Goal: Information Seeking & Learning: Understand process/instructions

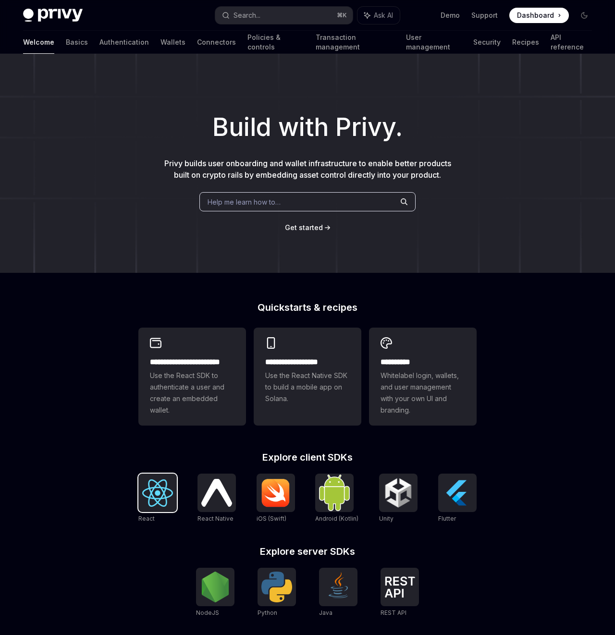
click at [153, 492] on img at bounding box center [157, 492] width 31 height 27
type textarea "*"
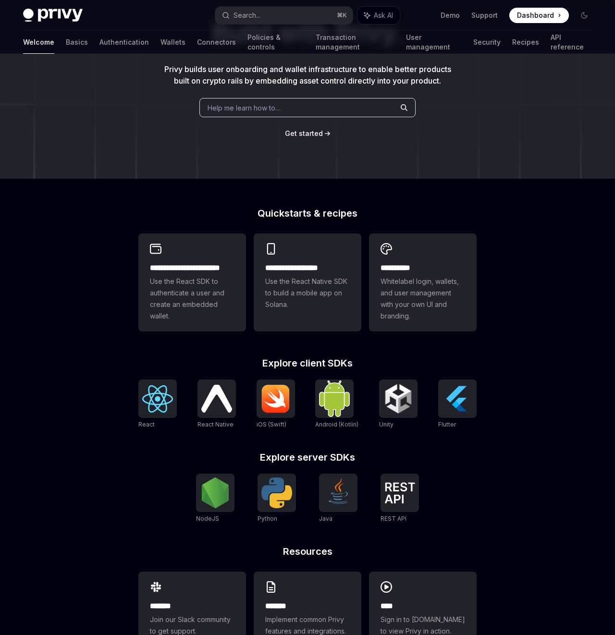
scroll to position [111, 0]
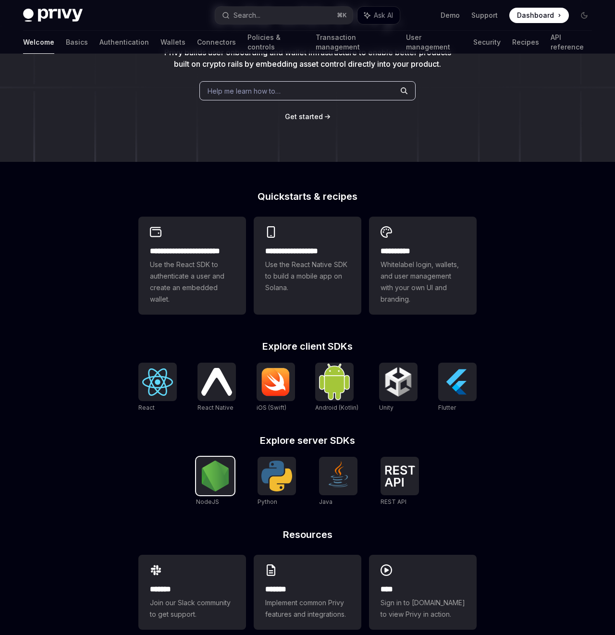
click at [206, 482] on img at bounding box center [215, 476] width 31 height 31
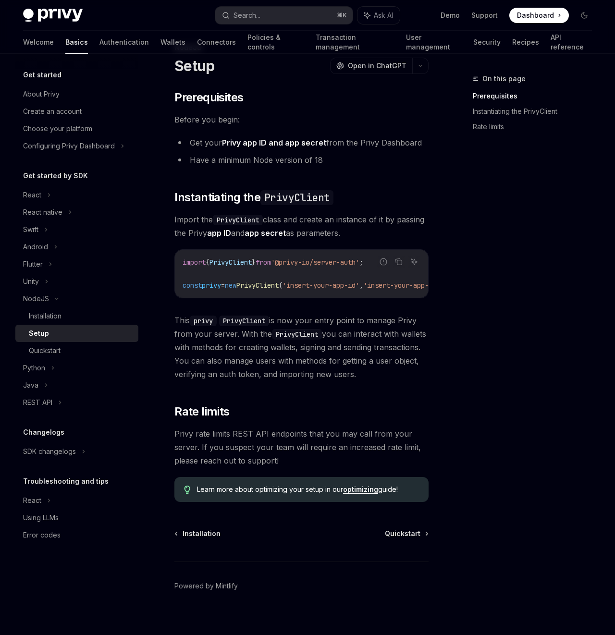
scroll to position [45, 0]
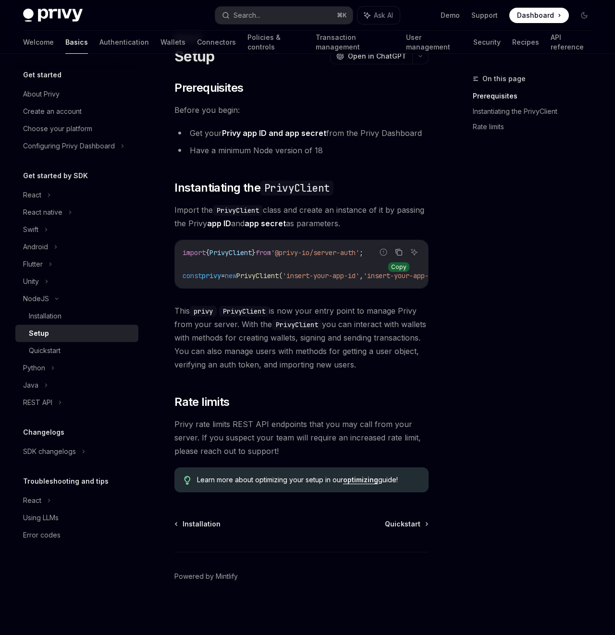
click at [398, 253] on button "Copy the contents from the code block" at bounding box center [398, 252] width 12 height 12
click at [417, 529] on div "Installation Quickstart Powered by Mintlify" at bounding box center [301, 577] width 254 height 116
click at [411, 525] on span "Quickstart" at bounding box center [403, 524] width 36 height 10
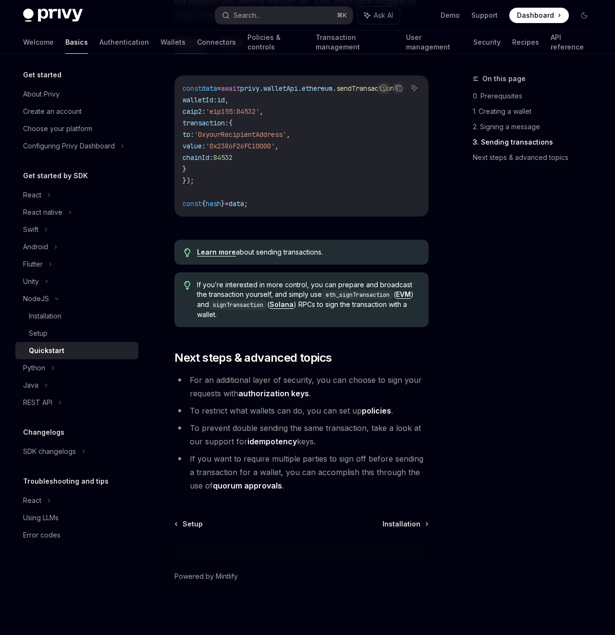
scroll to position [878, 0]
click at [400, 527] on span "Installation" at bounding box center [401, 524] width 38 height 10
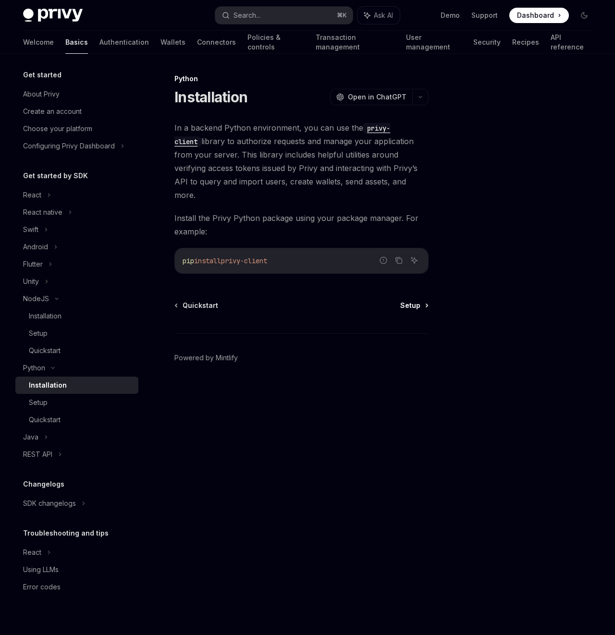
click at [409, 301] on span "Setup" at bounding box center [410, 306] width 20 height 10
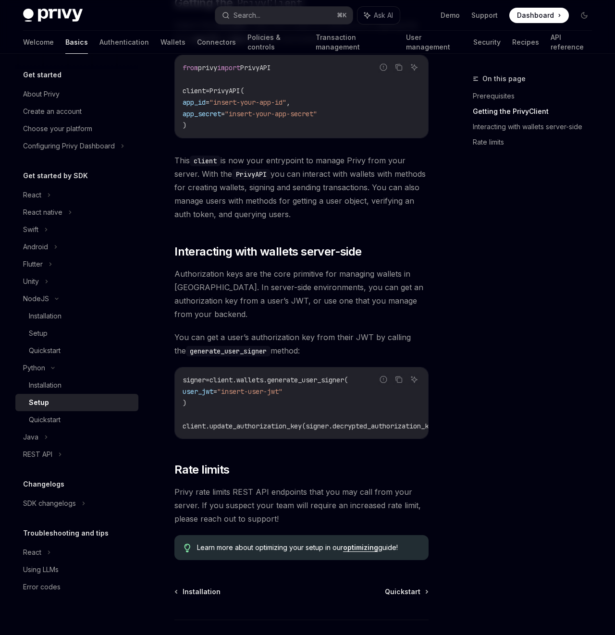
scroll to position [257, 0]
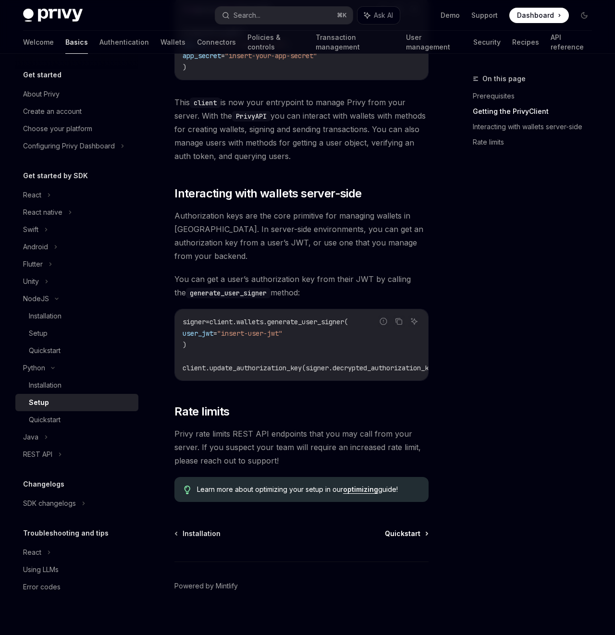
click at [397, 529] on span "Quickstart" at bounding box center [403, 534] width 36 height 10
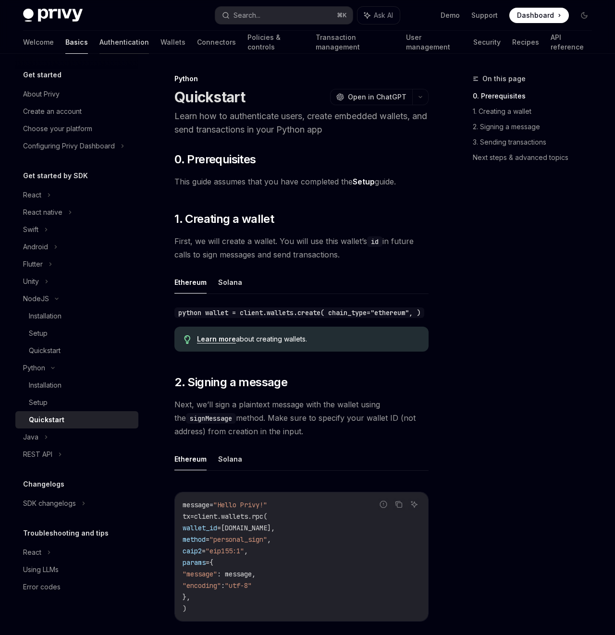
click at [99, 43] on link "Authentication" at bounding box center [123, 42] width 49 height 23
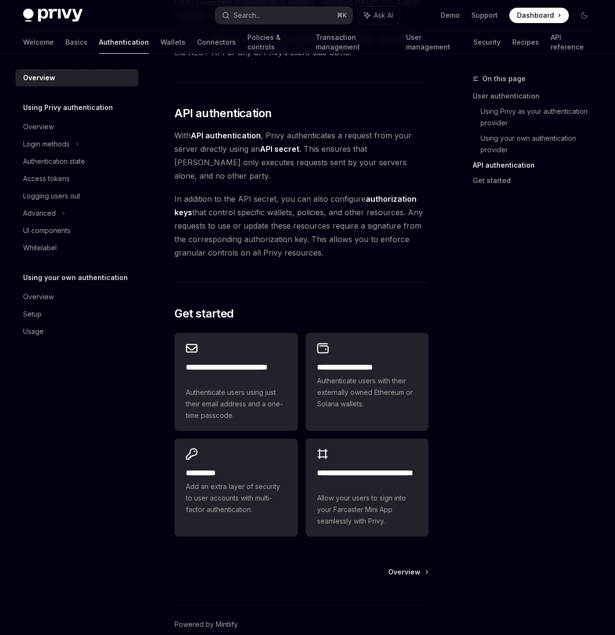
scroll to position [684, 0]
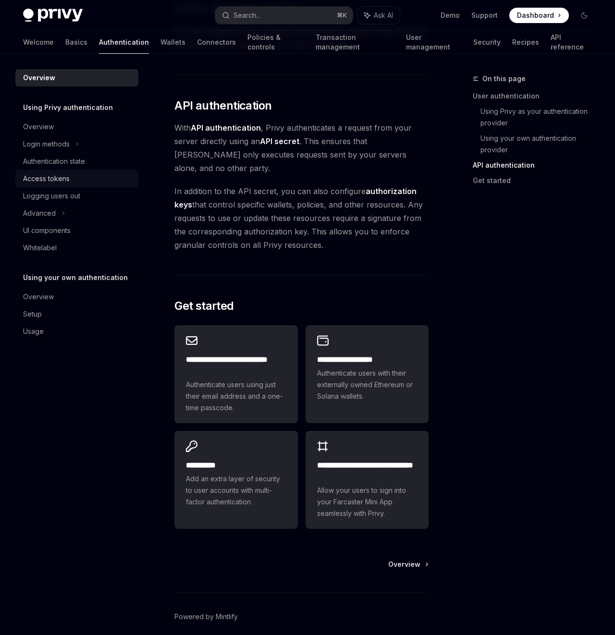
click at [45, 173] on div "Access tokens" at bounding box center [46, 179] width 47 height 12
type textarea "*"
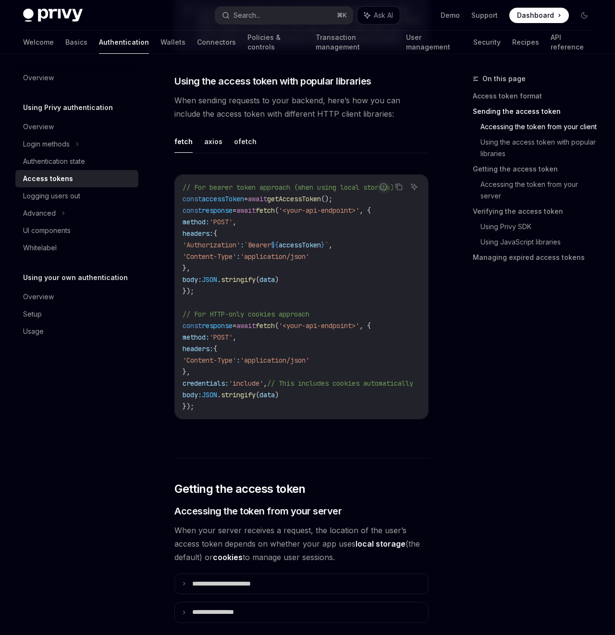
scroll to position [899, 0]
